Goal: Task Accomplishment & Management: Manage account settings

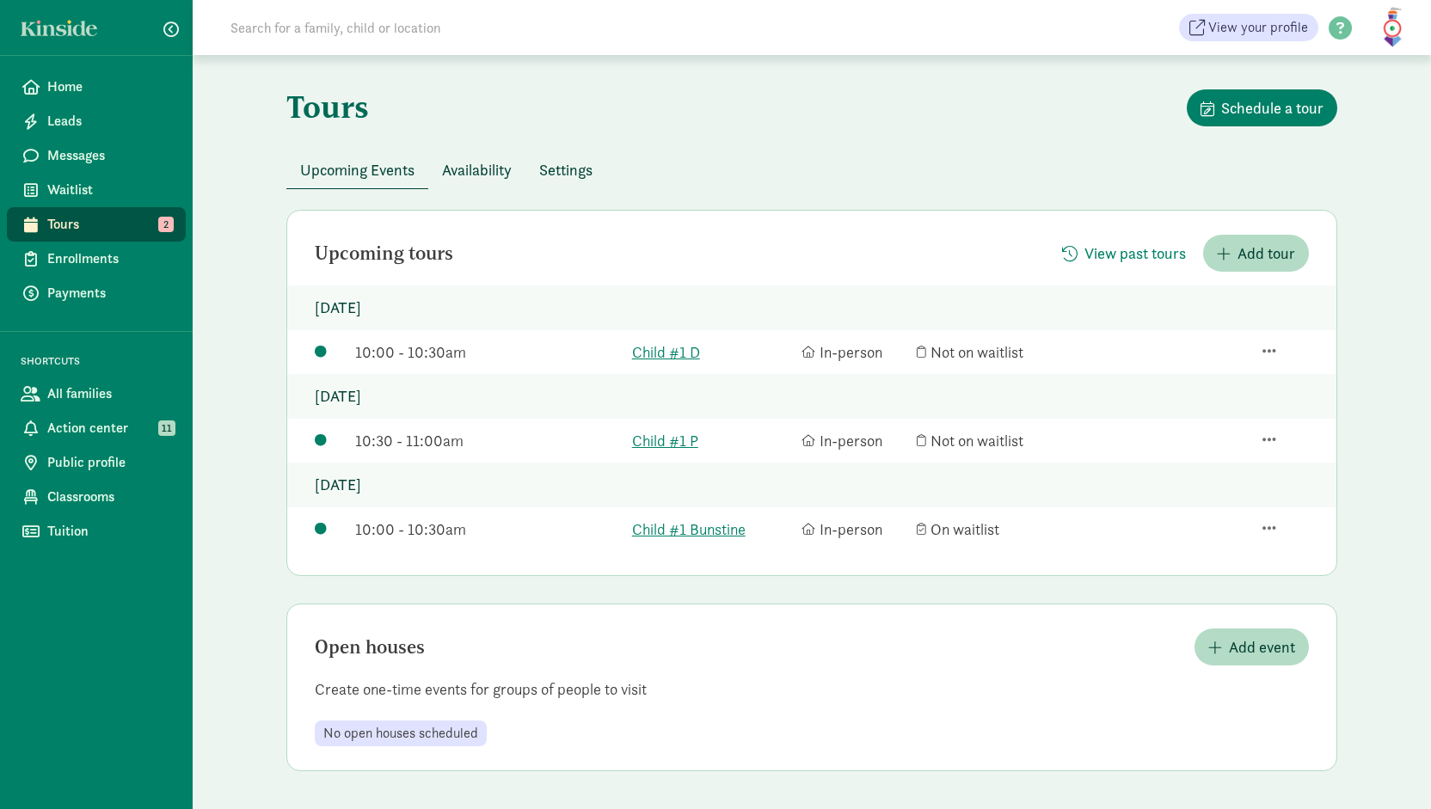
click at [1399, 37] on figure at bounding box center [1392, 27] width 41 height 41
click at [1390, 58] on link "User Profile" at bounding box center [1378, 66] width 69 height 21
click at [77, 83] on span "Home" at bounding box center [109, 87] width 125 height 21
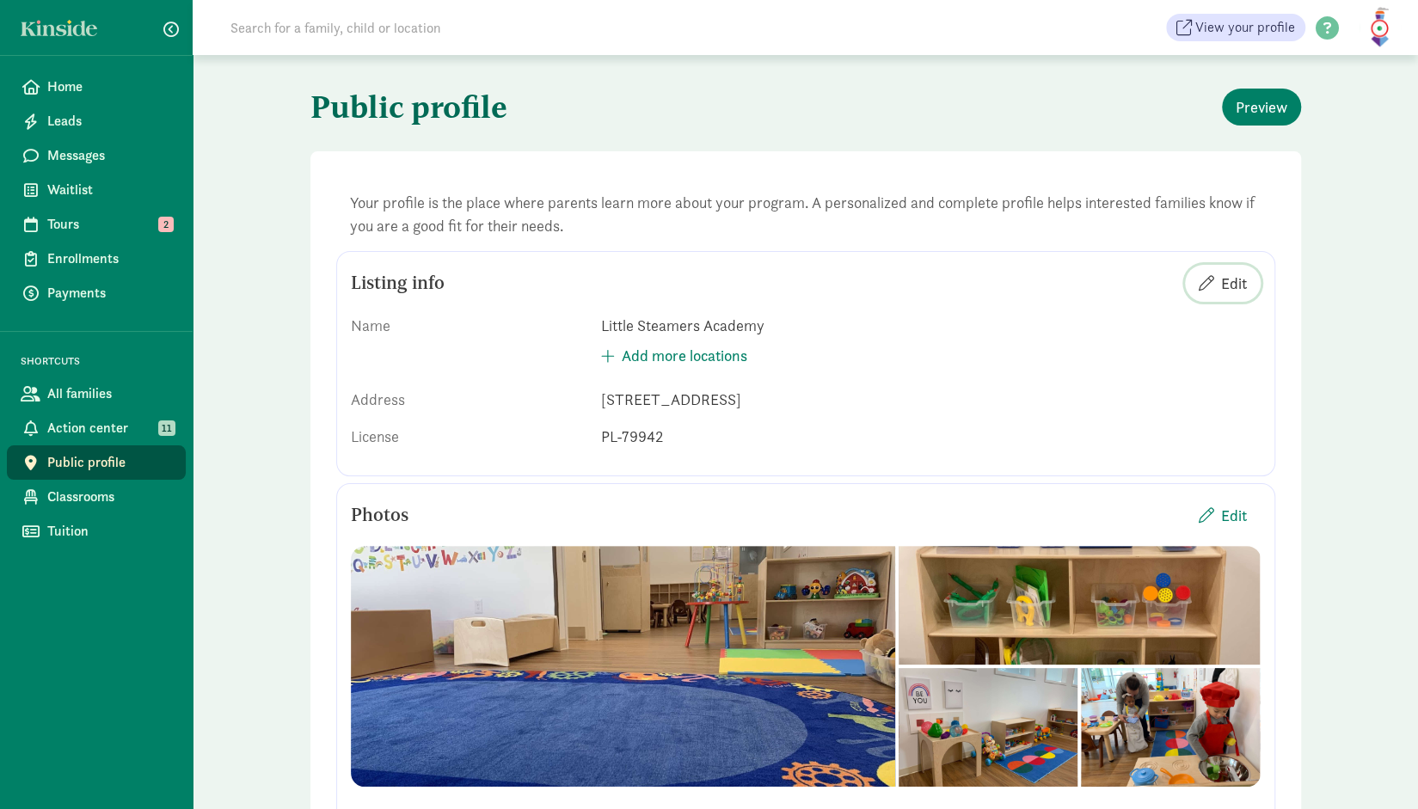
click at [1222, 283] on span "Edit" at bounding box center [1234, 283] width 26 height 23
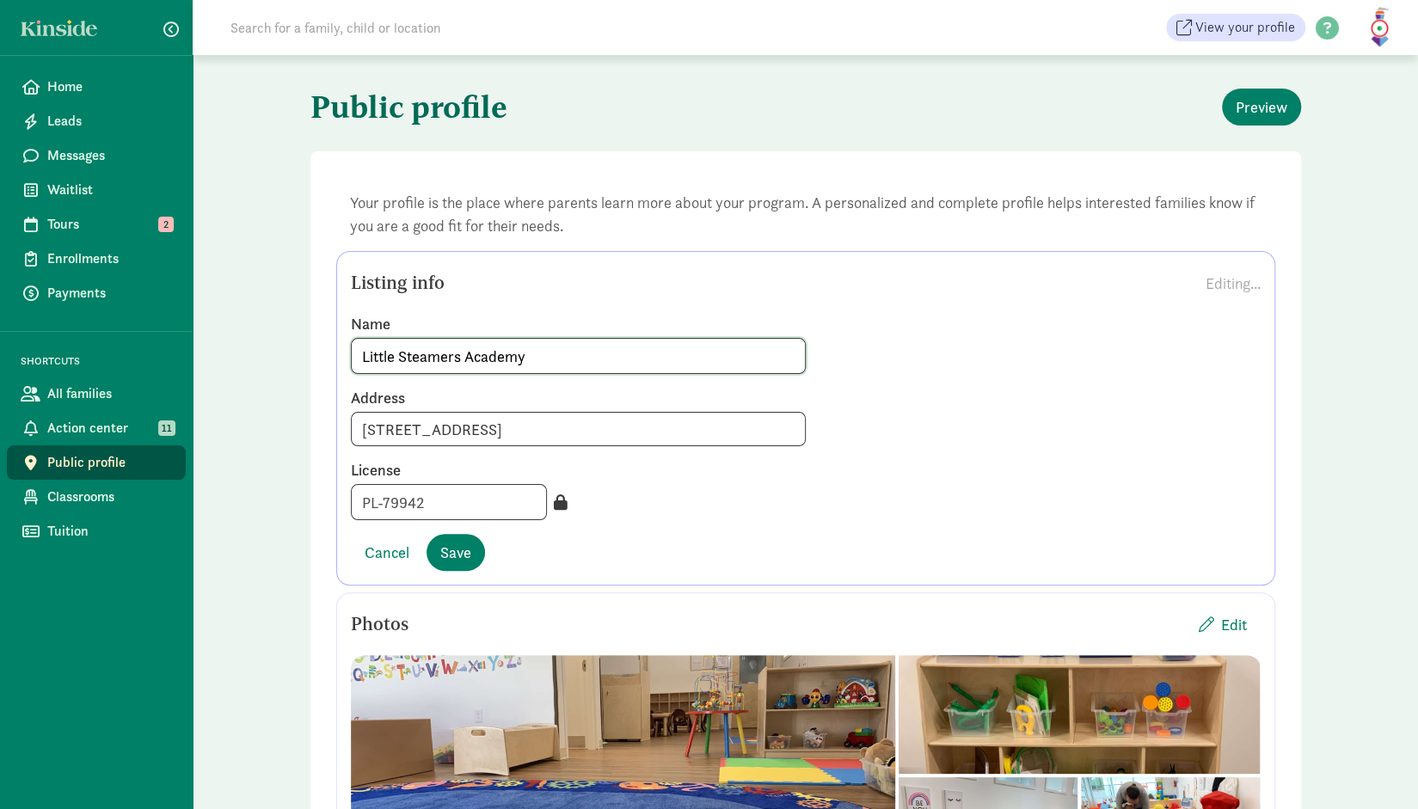
click at [435, 345] on input "Little Steamers Academy" at bounding box center [578, 356] width 453 height 34
type input "Little STEAMers Academy"
click at [453, 563] on button "Save" at bounding box center [456, 552] width 58 height 37
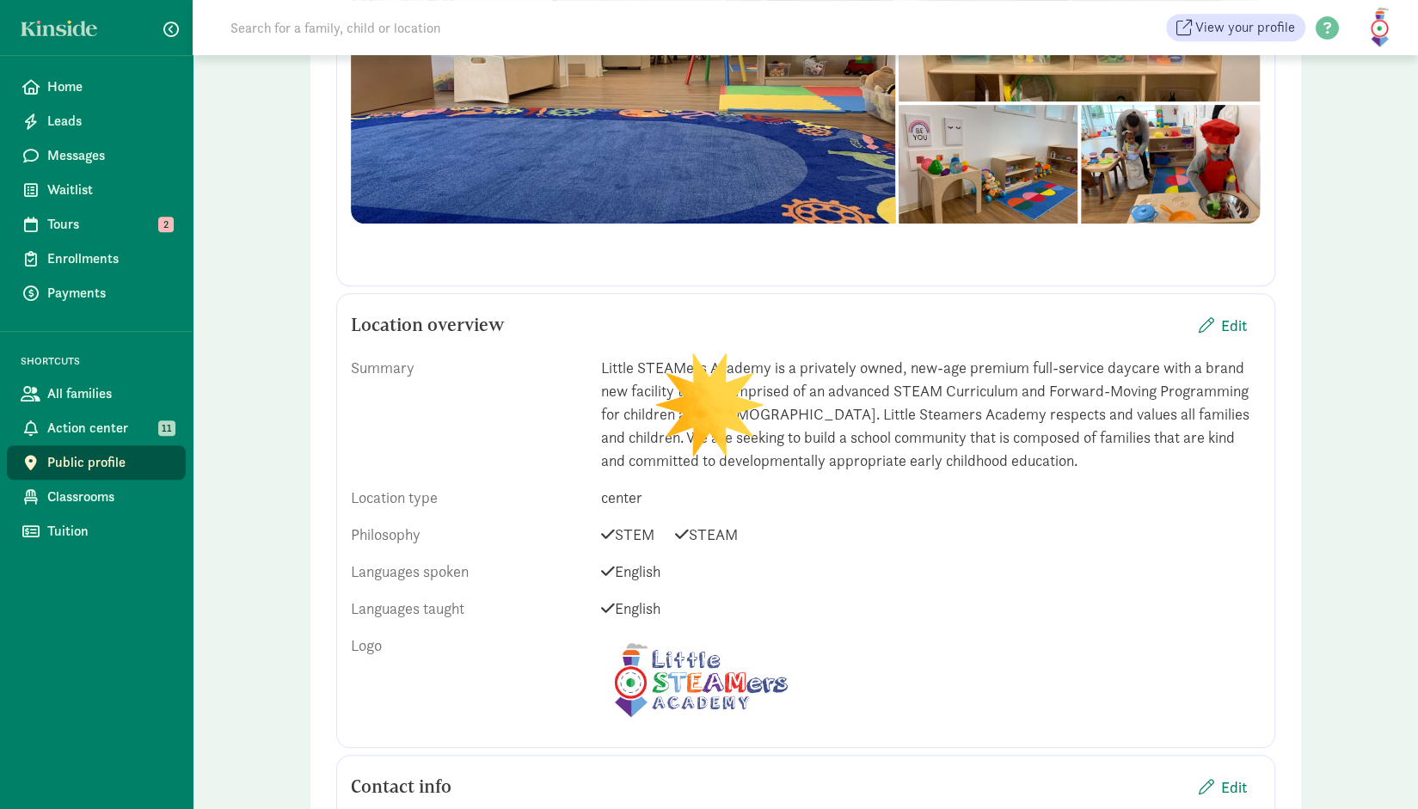
scroll to position [660, 0]
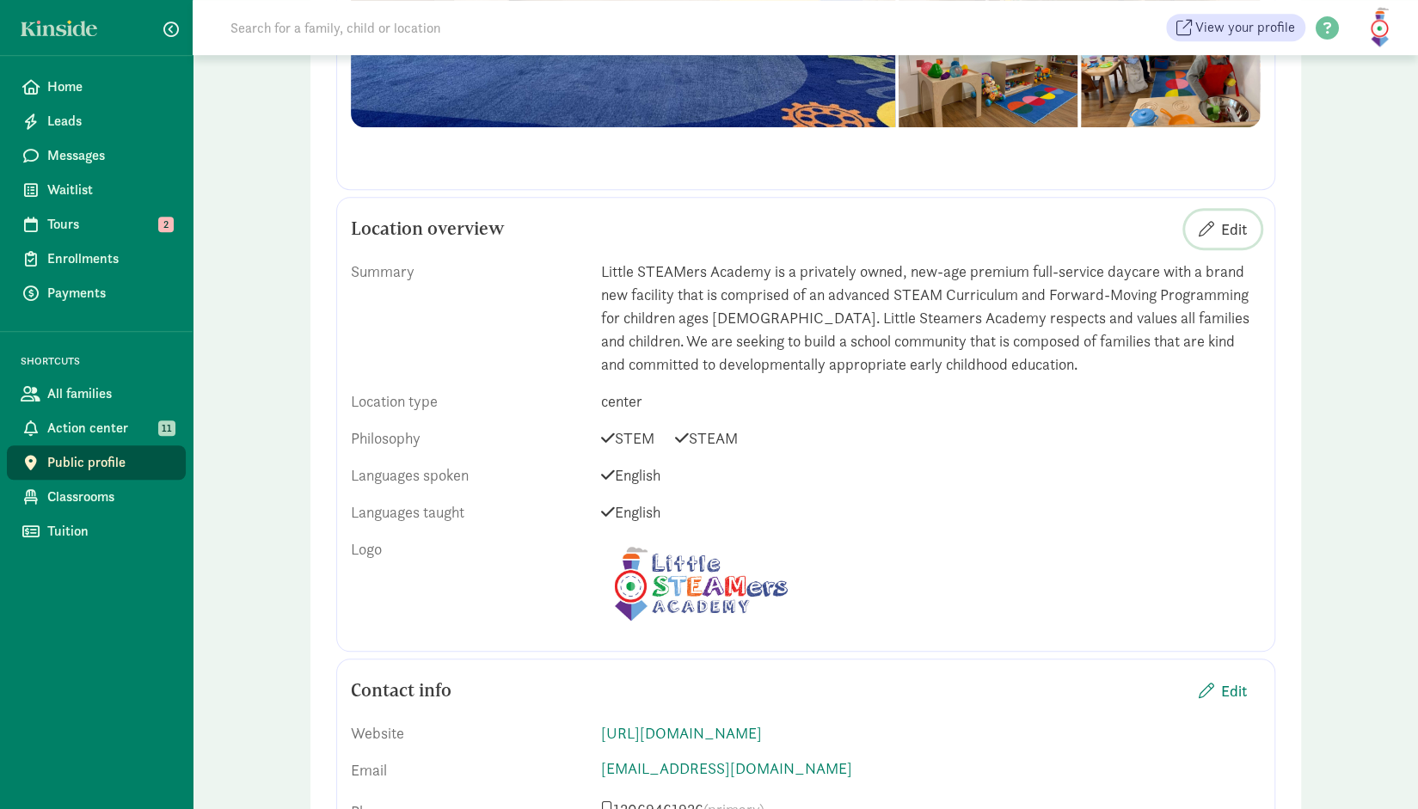
click at [1237, 221] on span "Edit" at bounding box center [1234, 229] width 26 height 23
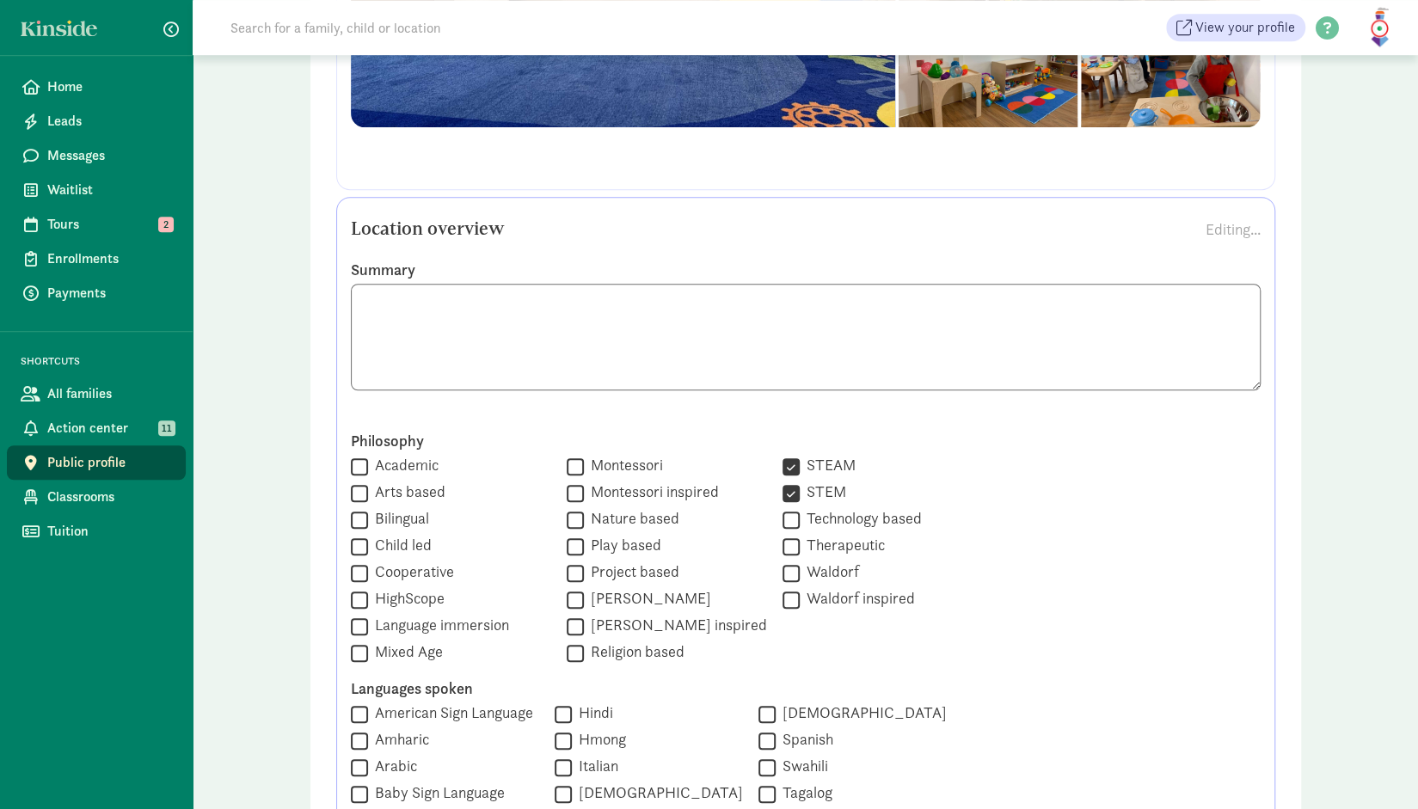
drag, startPoint x: 842, startPoint y: 371, endPoint x: 353, endPoint y: 302, distance: 494.2
click at [353, 302] on textarea at bounding box center [806, 337] width 910 height 107
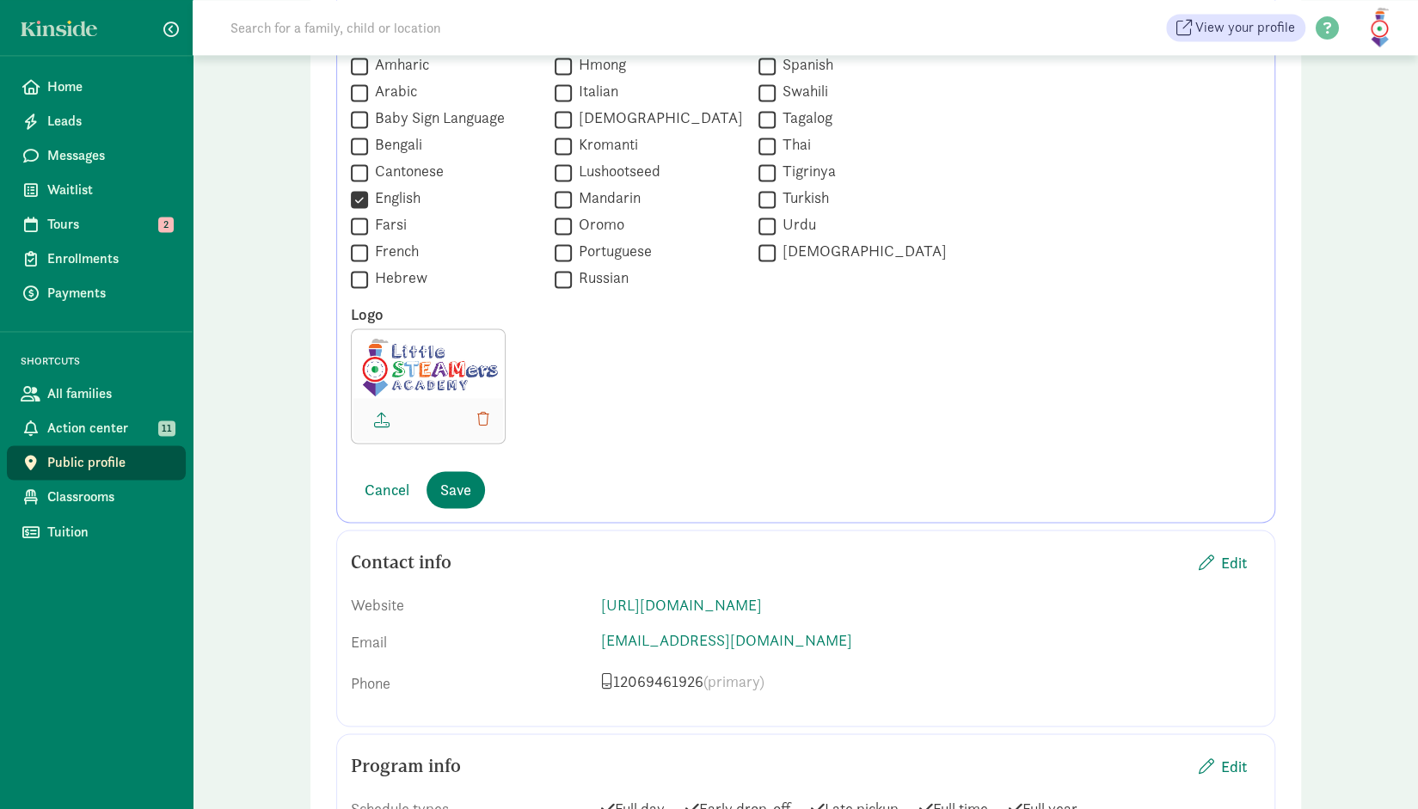
scroll to position [1615, 0]
type textarea "At Little STEAMers Academy, our licensed STEAM Childcare in [GEOGRAPHIC_DATA] s…"
click at [458, 488] on span "Save" at bounding box center [455, 487] width 31 height 23
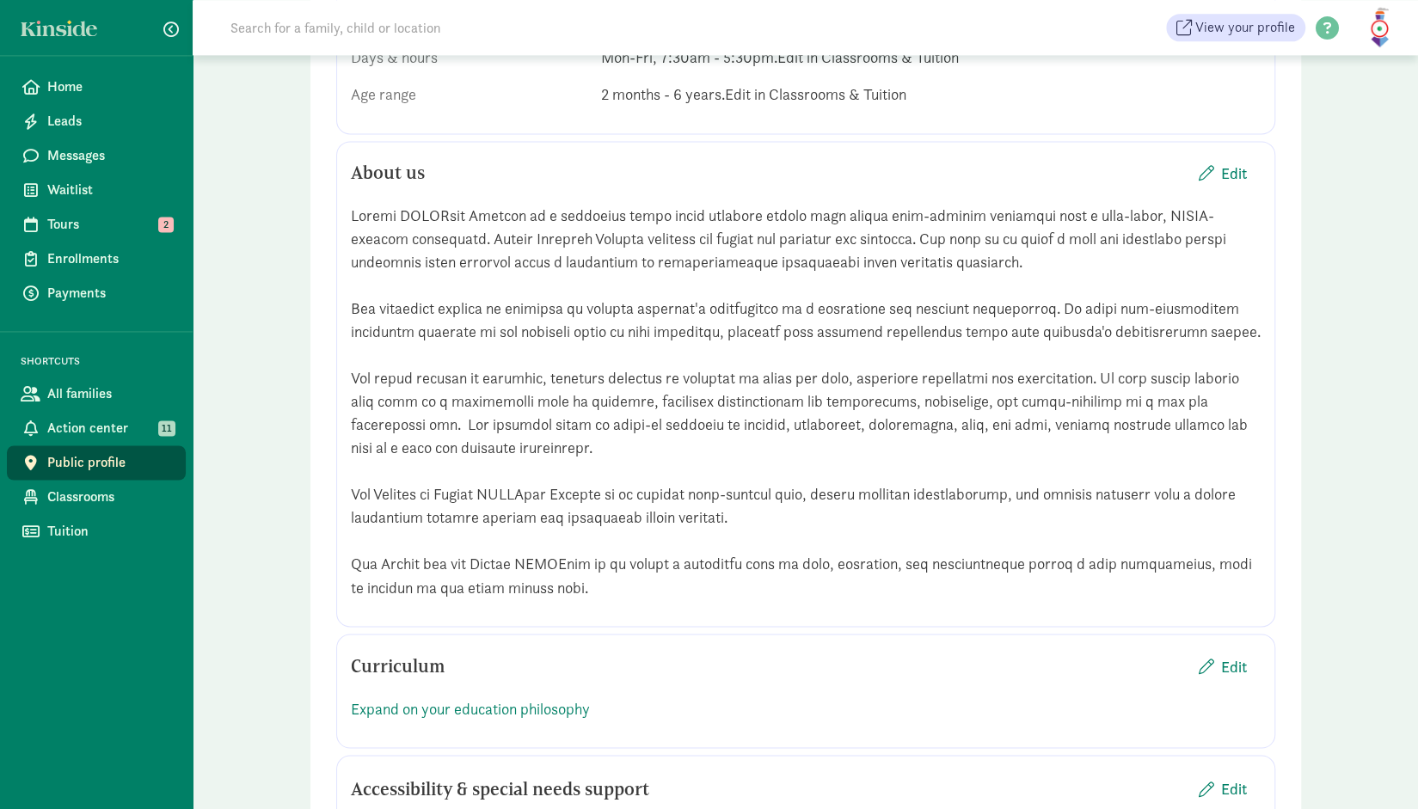
scroll to position [1554, 0]
click at [1235, 175] on span "Edit" at bounding box center [1234, 172] width 26 height 23
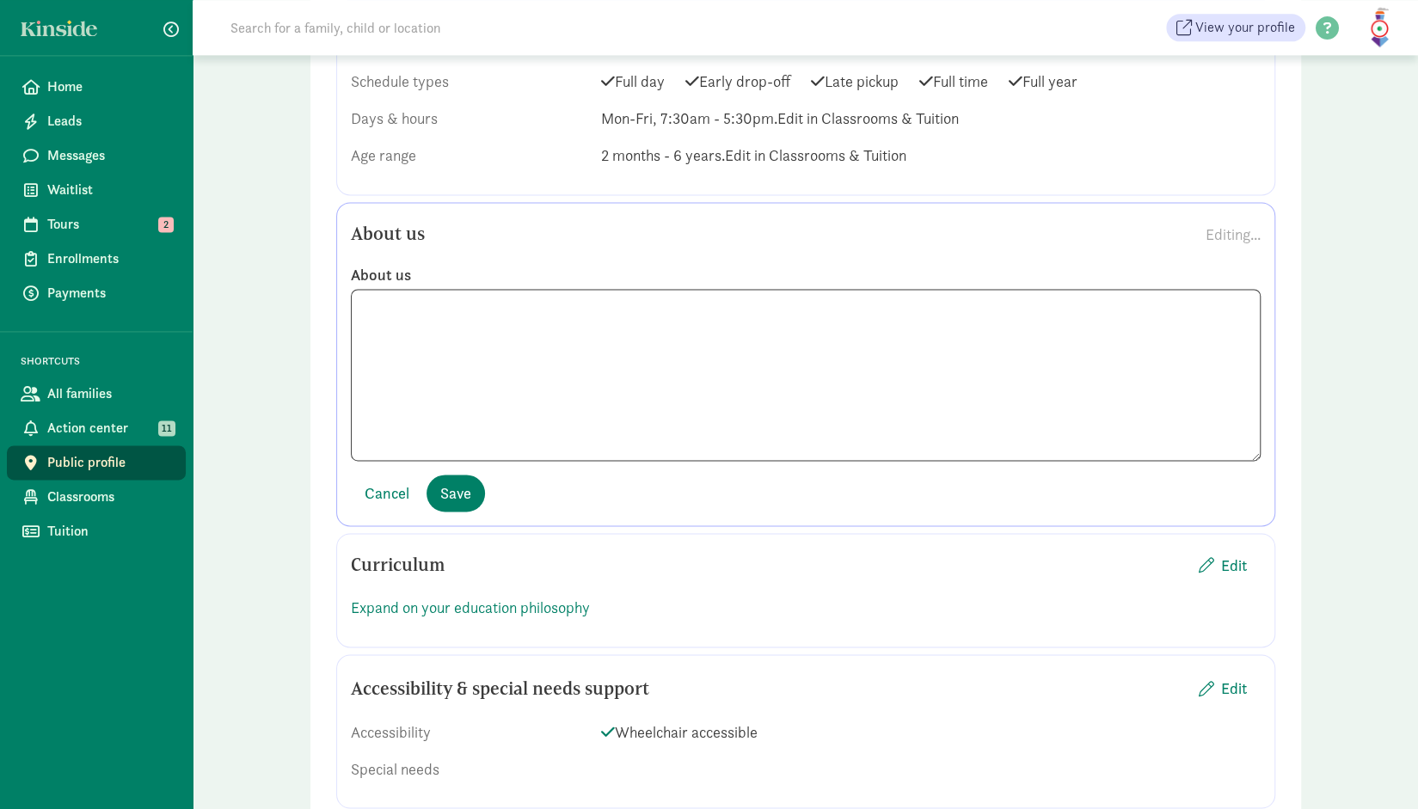
scroll to position [1490, 0]
drag, startPoint x: 1115, startPoint y: 343, endPoint x: 341, endPoint y: 301, distance: 775.9
click at [341, 301] on div "About us" at bounding box center [806, 365] width 936 height 196
paste textarea "More Than Childcare — A Foundation for Lifelong Learning A trusted provider of …"
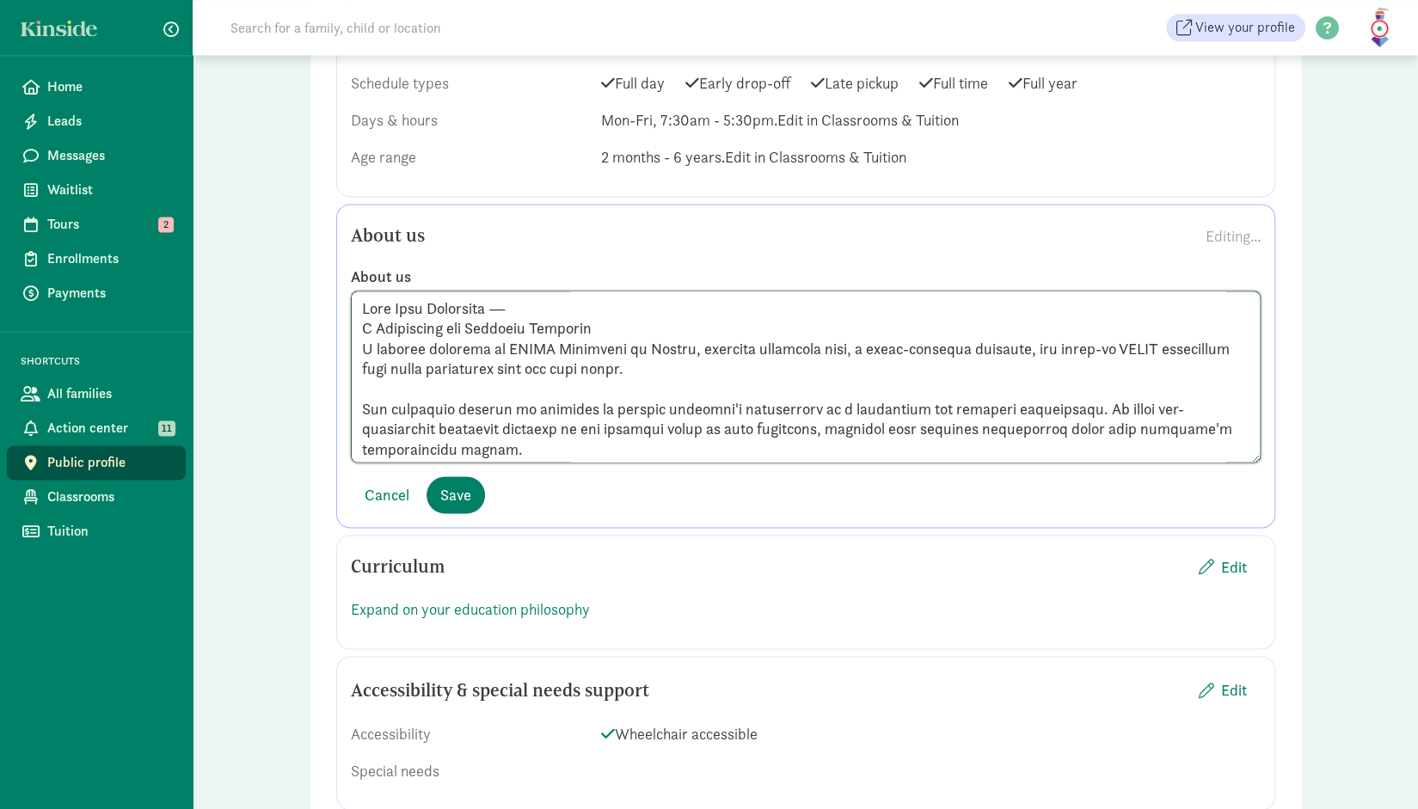
click at [528, 310] on textarea at bounding box center [806, 377] width 910 height 172
drag, startPoint x: 651, startPoint y: 365, endPoint x: 336, endPoint y: 284, distance: 325.2
click at [336, 284] on div "About us Editing... About us Cancel Save" at bounding box center [805, 366] width 939 height 324
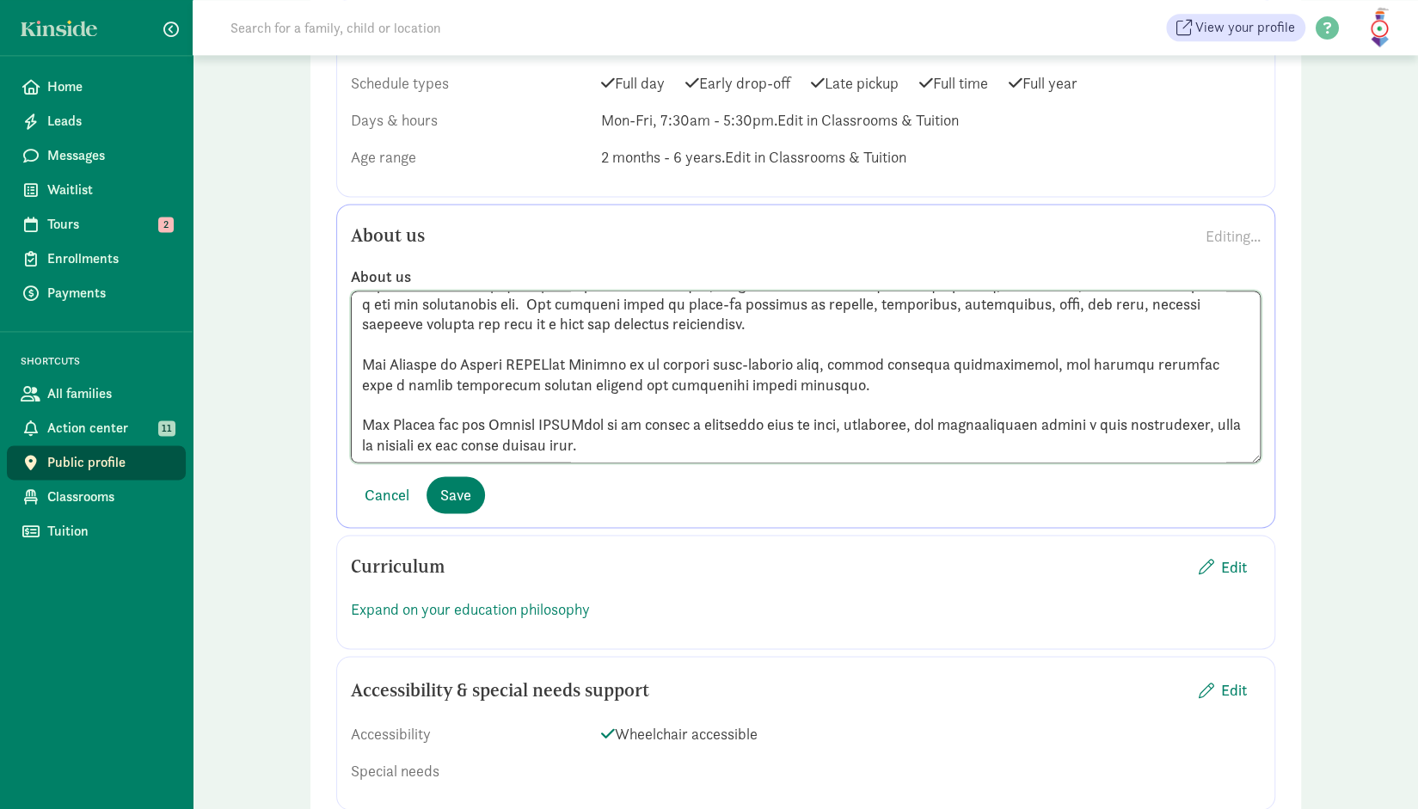
scroll to position [1529, 0]
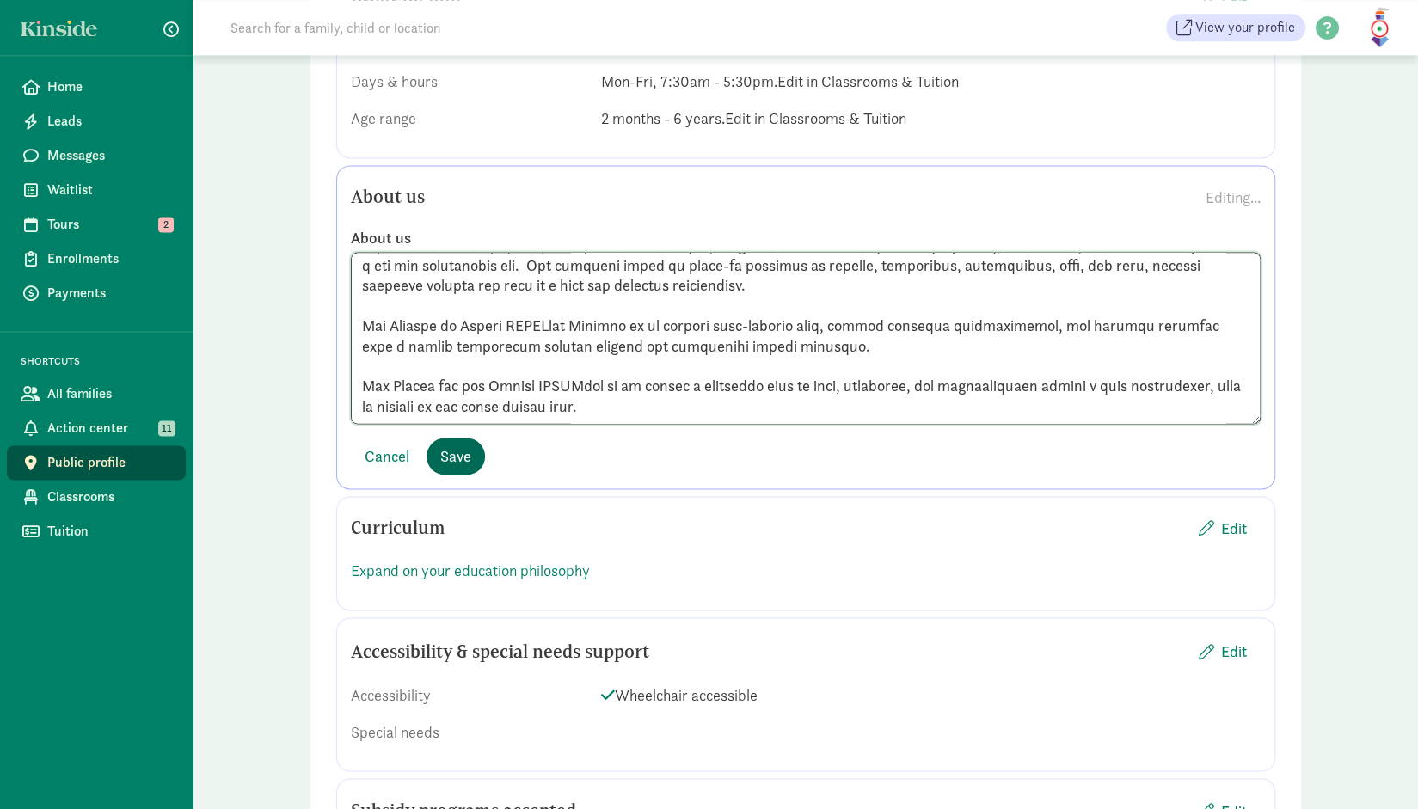
type textarea "Our childcare program is designed to nurture children's development in a suppor…"
click at [447, 447] on span "Save" at bounding box center [455, 456] width 31 height 23
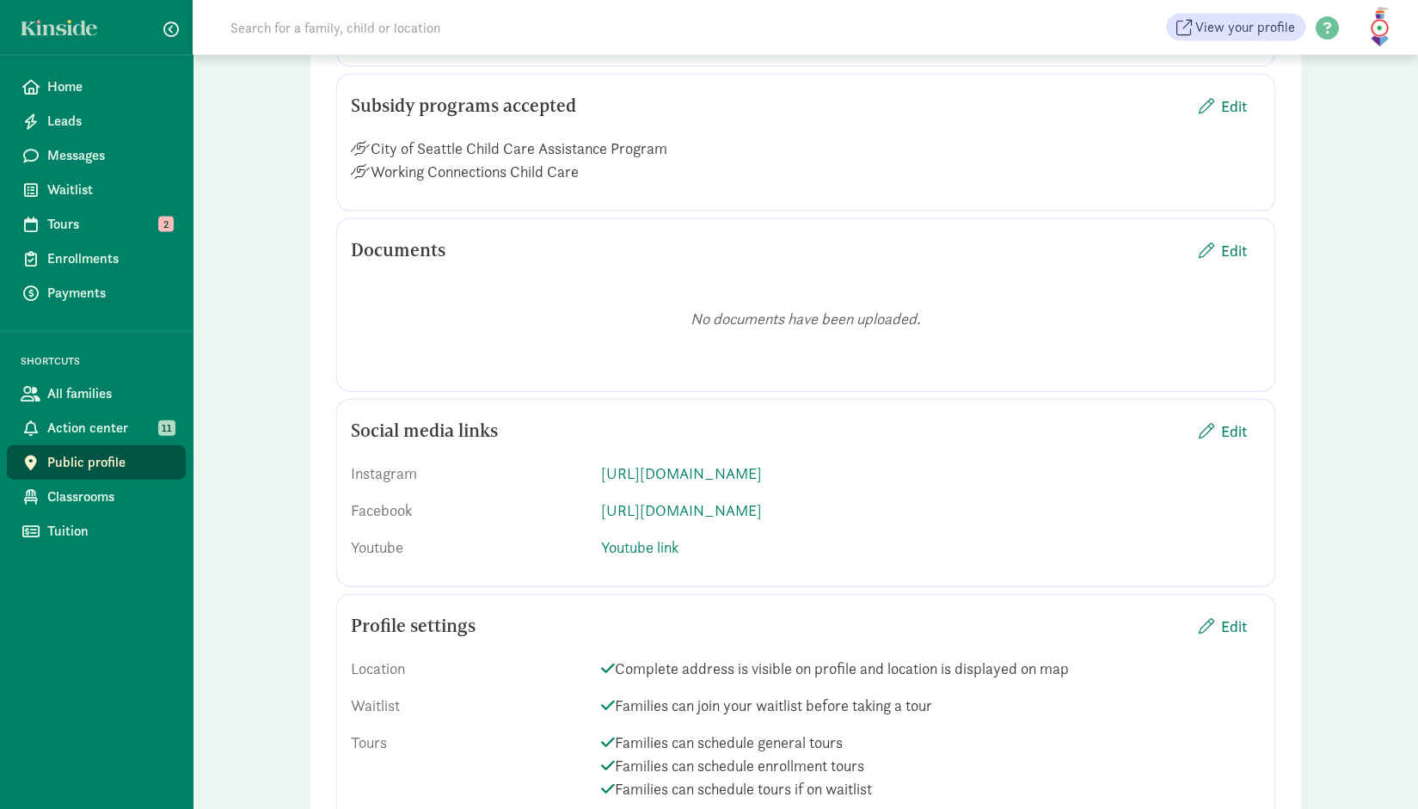
scroll to position [2394, 0]
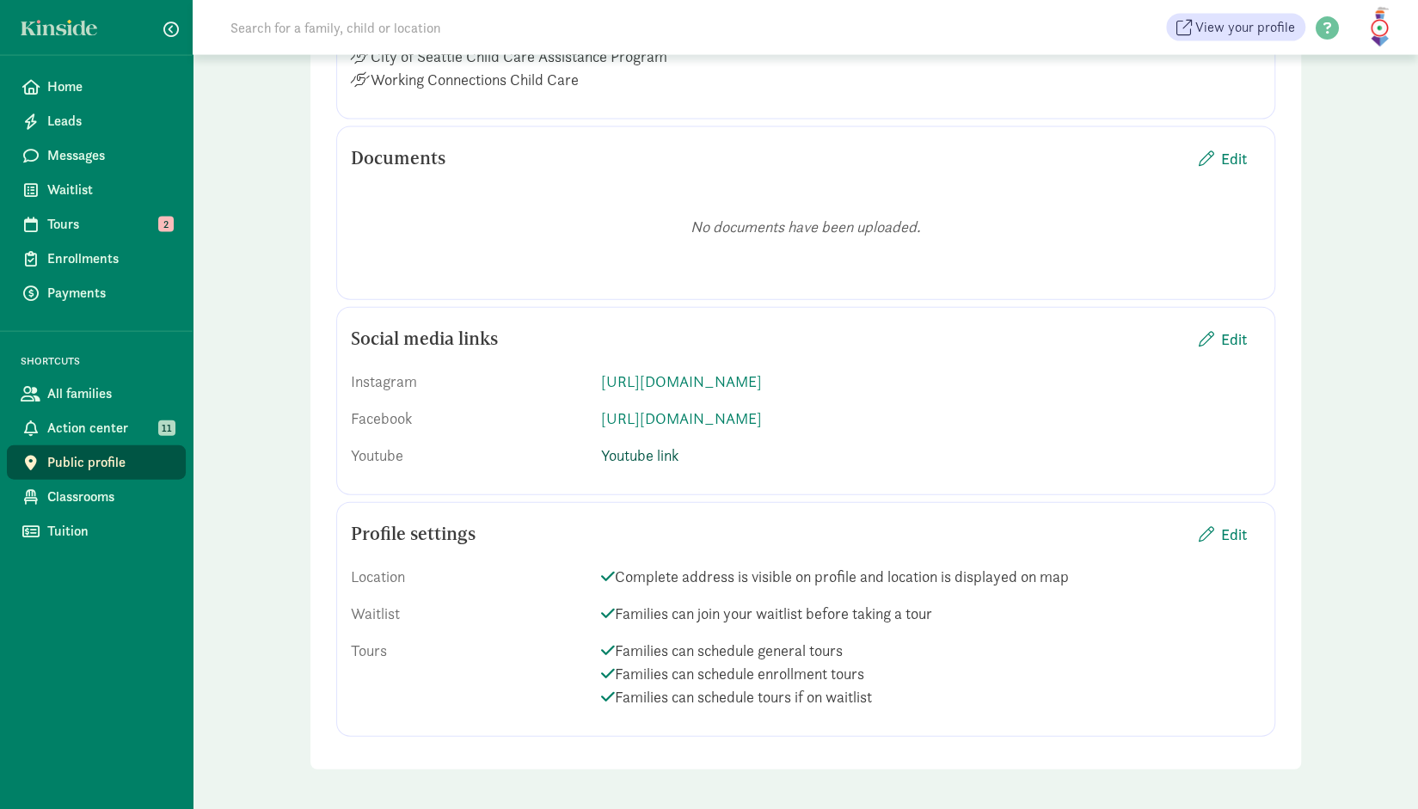
click at [640, 451] on link "Youtube link" at bounding box center [639, 455] width 77 height 20
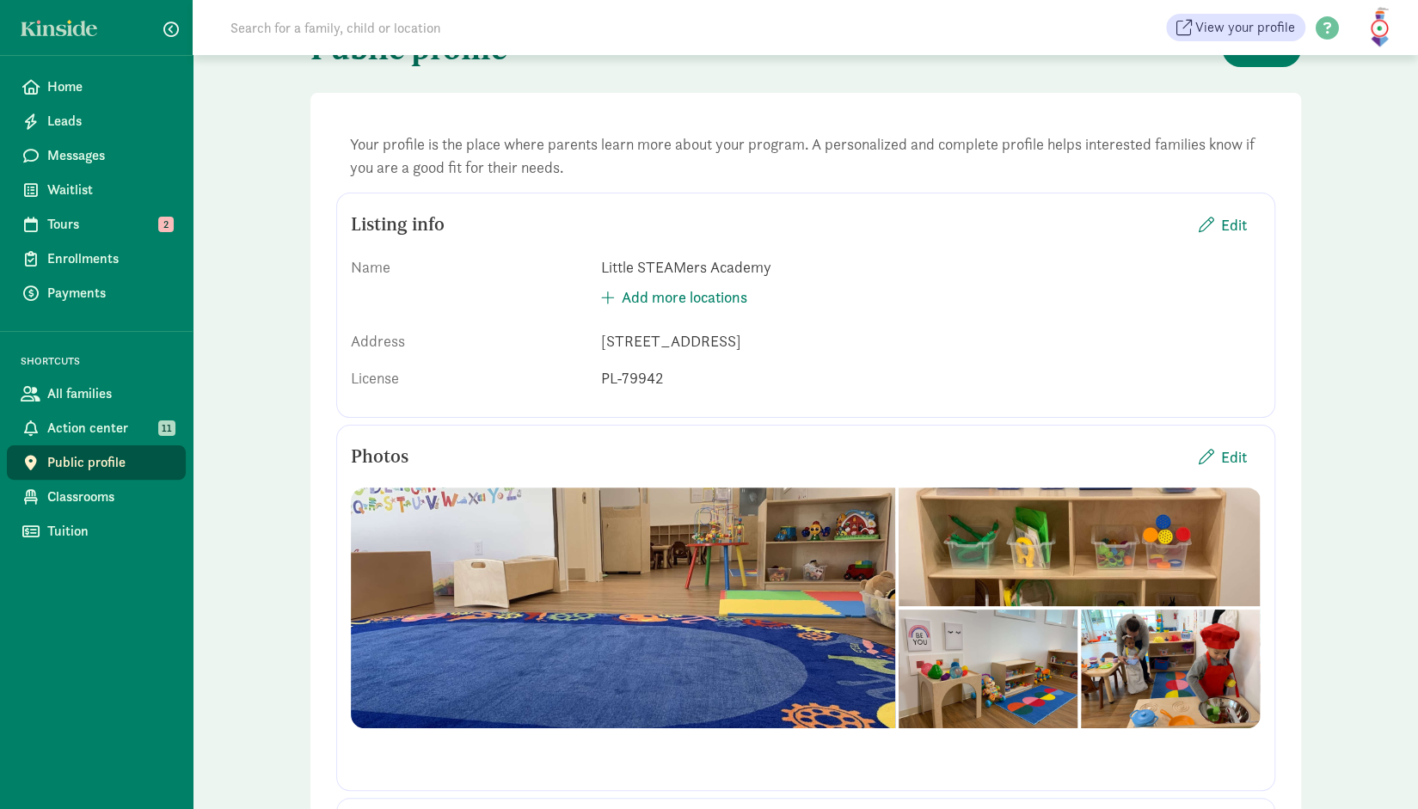
scroll to position [0, 0]
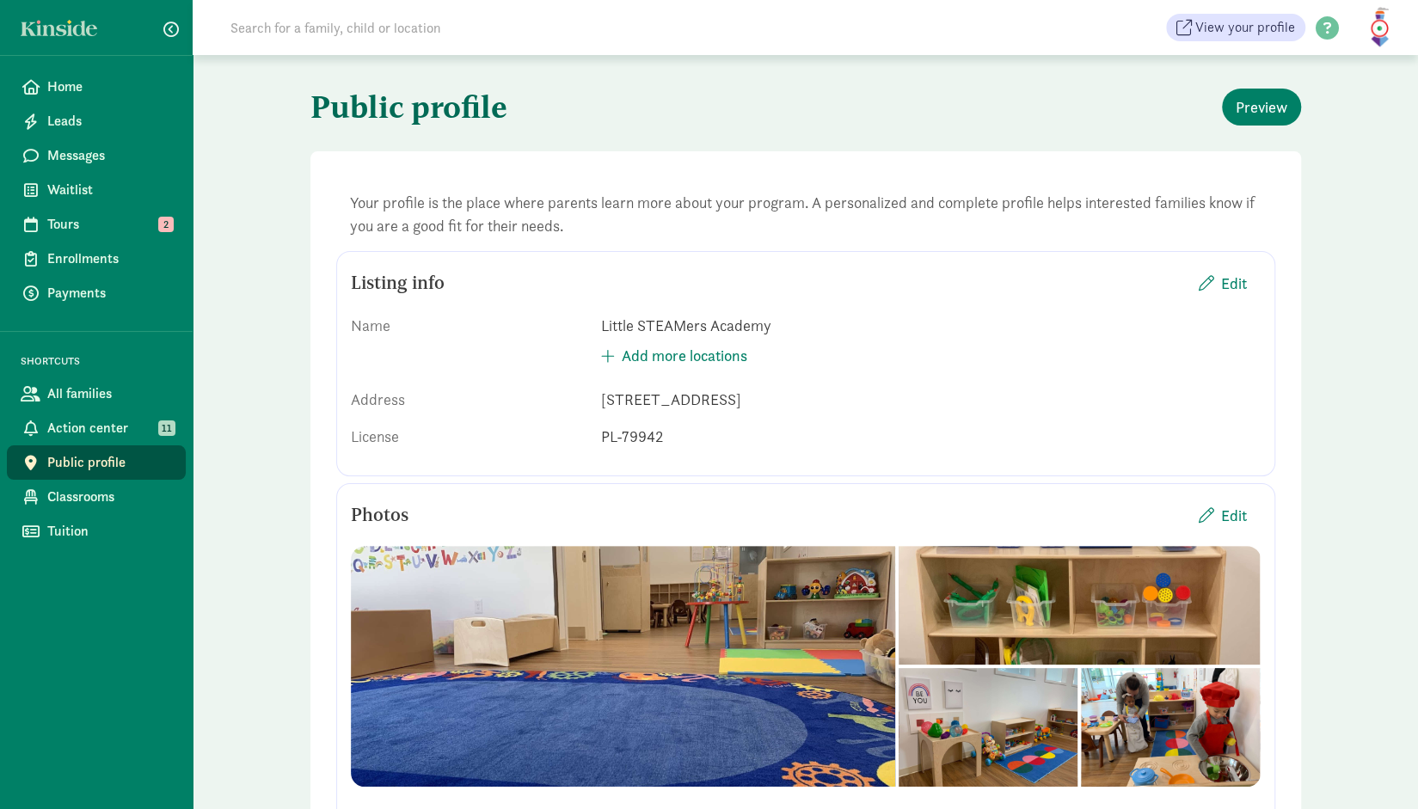
click at [99, 464] on span "Public profile" at bounding box center [109, 462] width 125 height 21
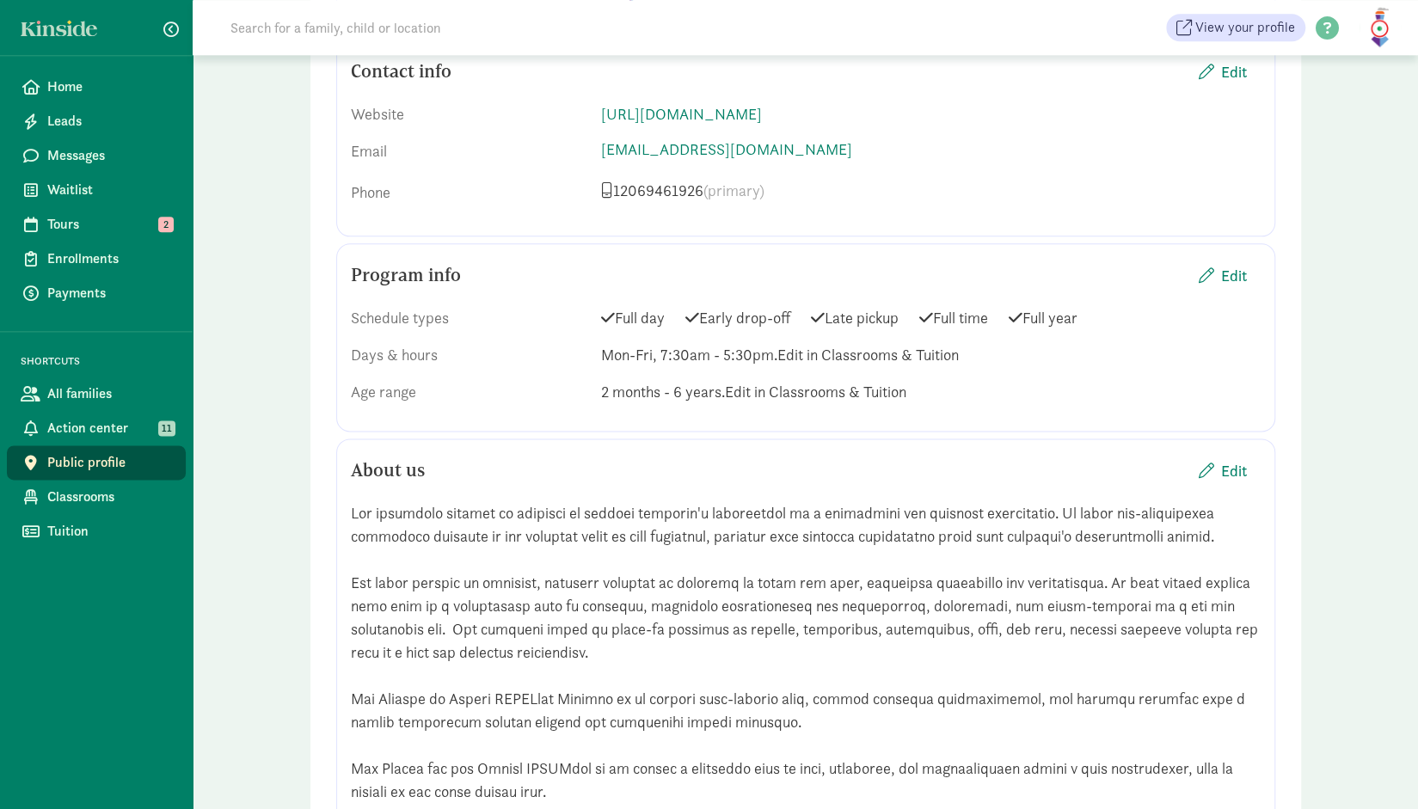
scroll to position [1256, 0]
